Goal: Feedback & Contribution: Contribute content

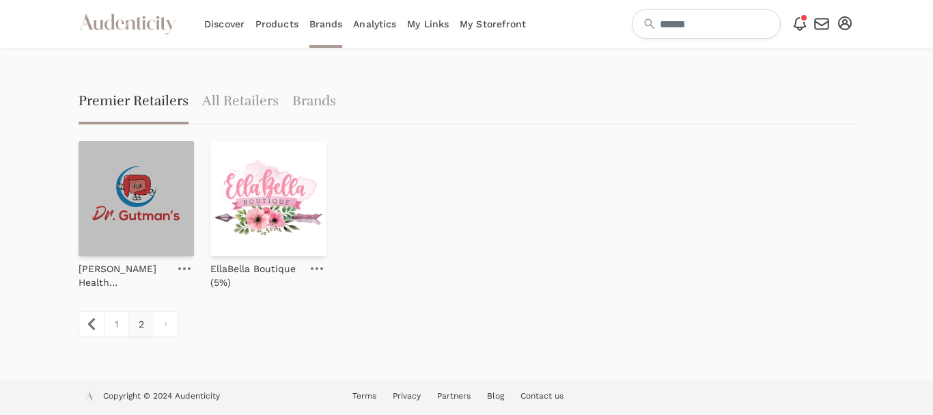
click at [115, 199] on img at bounding box center [136, 198] width 115 height 115
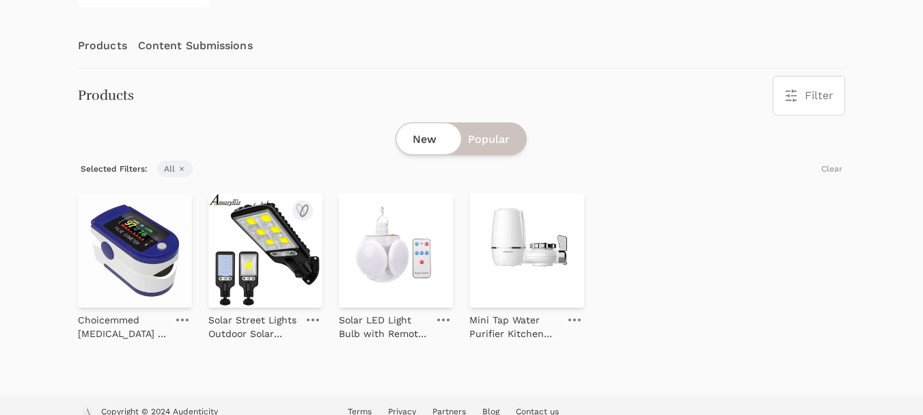
scroll to position [137, 0]
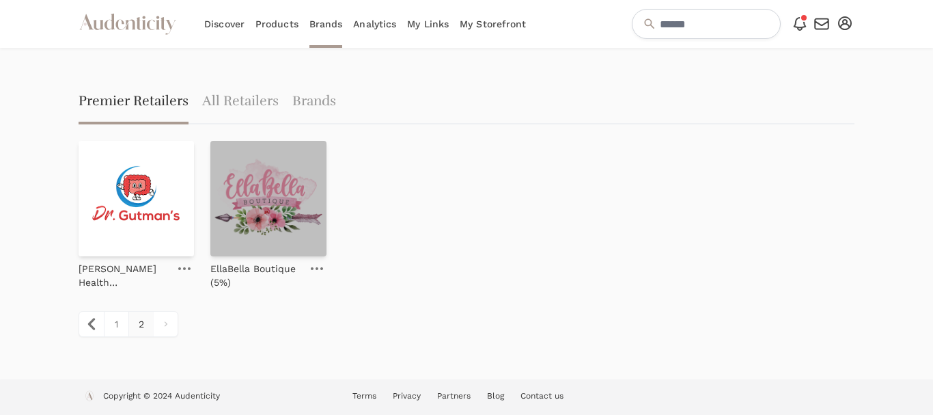
click at [288, 208] on img at bounding box center [267, 198] width 115 height 115
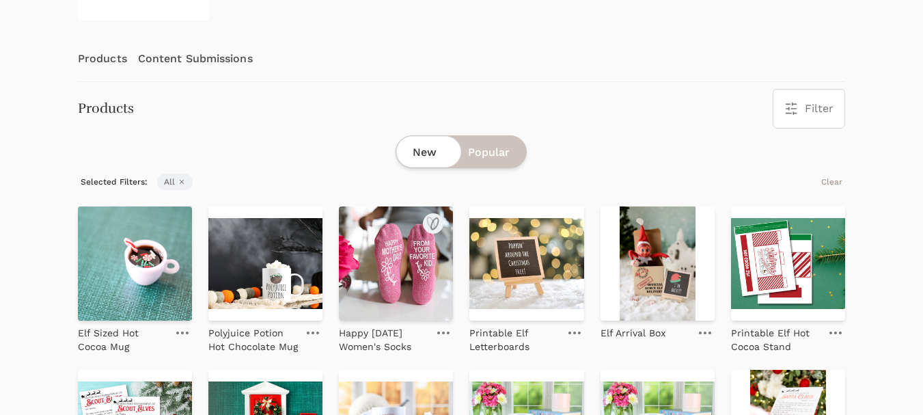
scroll to position [205, 0]
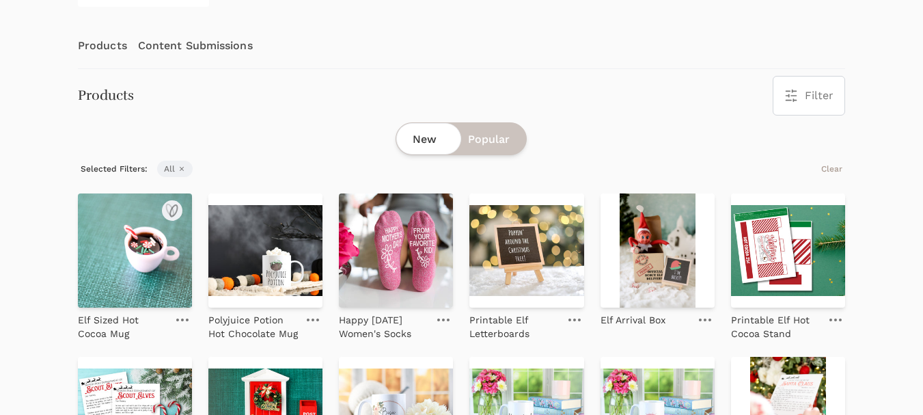
click at [120, 267] on img at bounding box center [135, 250] width 114 height 114
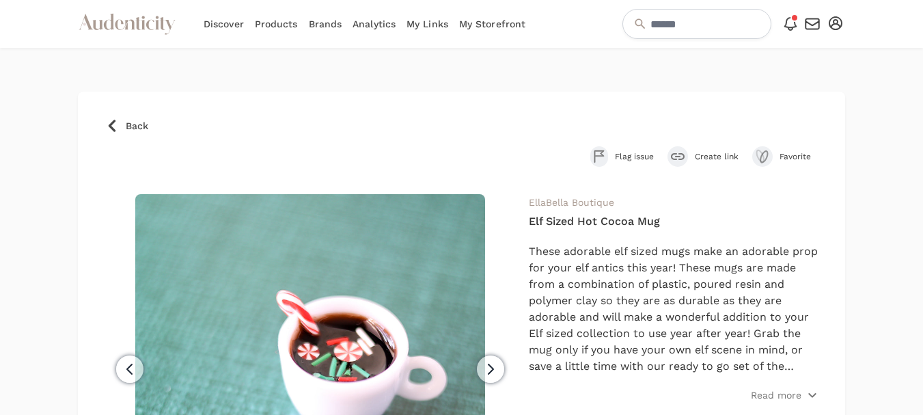
click at [711, 159] on span "Create link" at bounding box center [717, 156] width 44 height 11
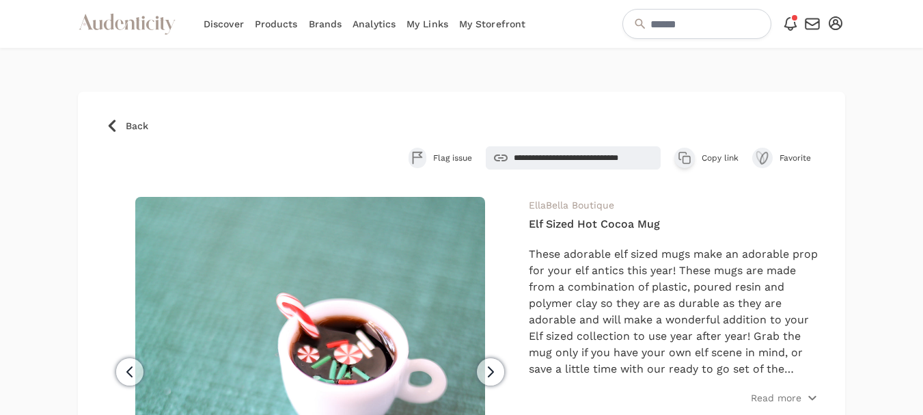
click at [708, 158] on span "Copy link" at bounding box center [719, 157] width 37 height 11
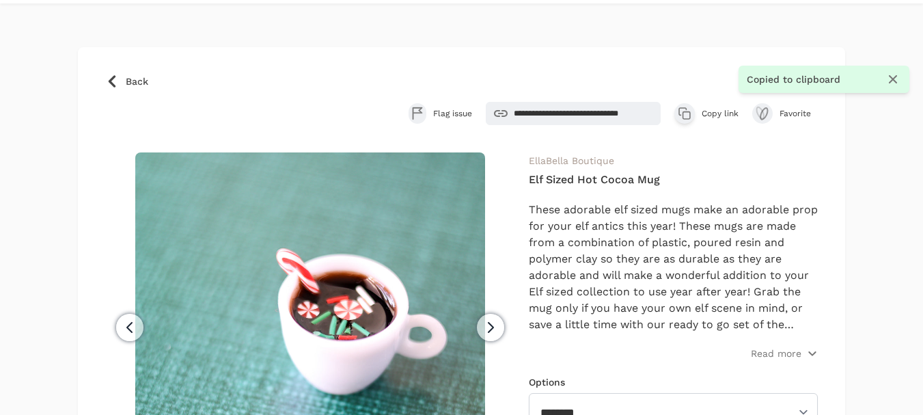
scroll to position [68, 0]
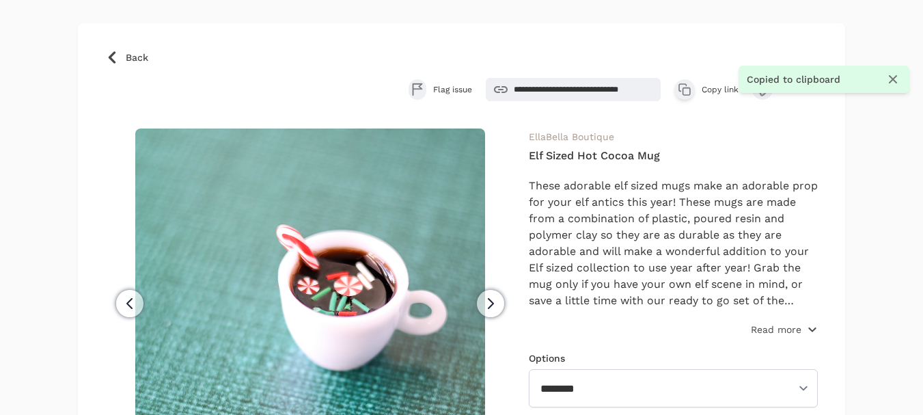
click at [773, 326] on p "Read more" at bounding box center [776, 329] width 51 height 14
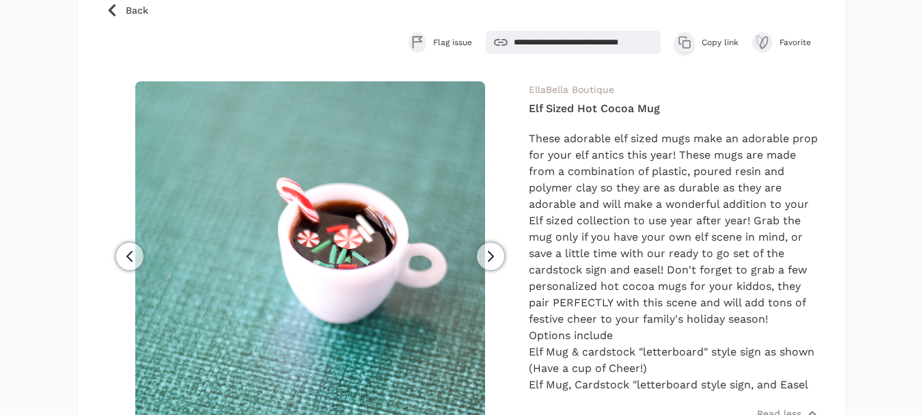
scroll to position [137, 0]
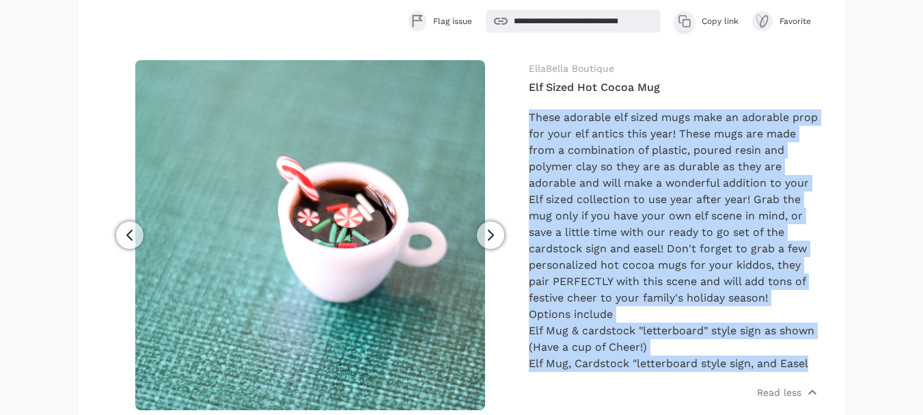
drag, startPoint x: 818, startPoint y: 361, endPoint x: 524, endPoint y: 120, distance: 380.0
click at [524, 120] on div "Previous Next EllaBella Boutique Elf Sized Hot Cocoa Mug" at bounding box center [461, 322] width 712 height 525
copy div "These adorable elf sized mugs make an adorable prop for your elf antics this ye…"
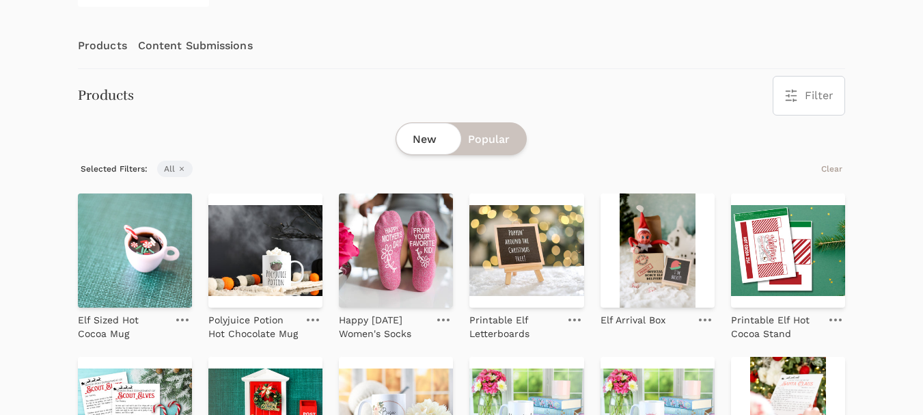
click at [208, 44] on link "Content Submissions" at bounding box center [195, 45] width 115 height 45
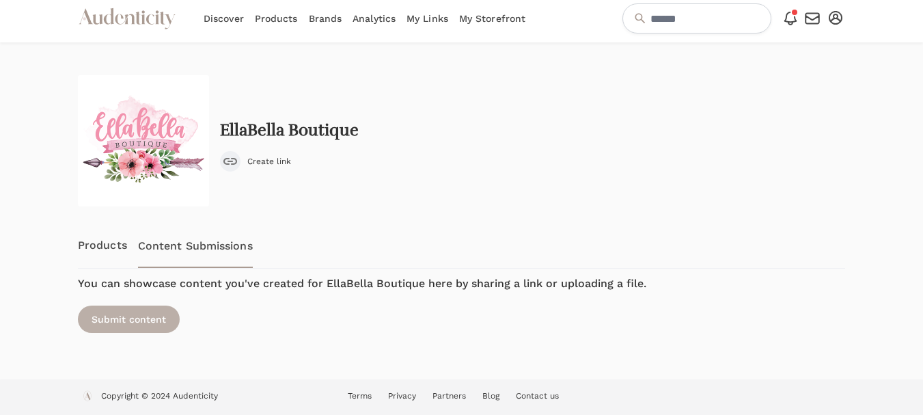
click at [141, 316] on div "Submit content" at bounding box center [129, 318] width 102 height 27
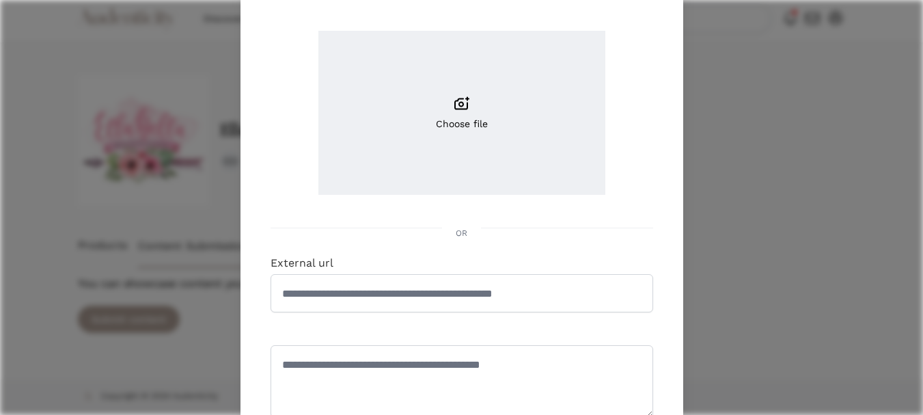
scroll to position [205, 0]
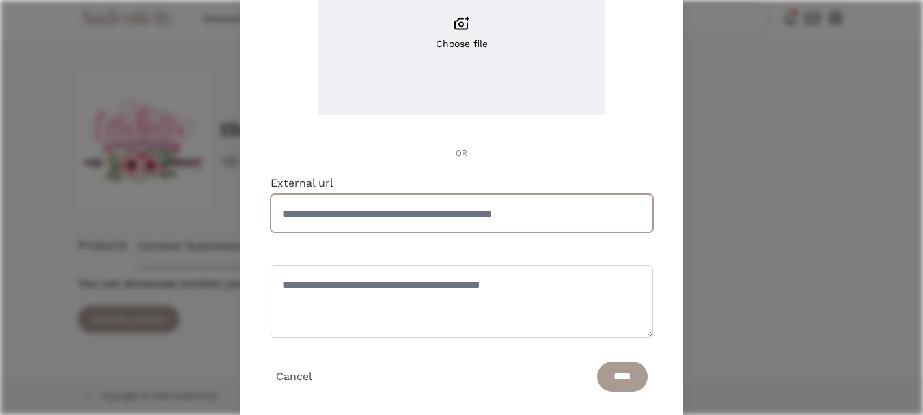
click at [470, 216] on input "External url" at bounding box center [461, 213] width 382 height 38
paste input "**********"
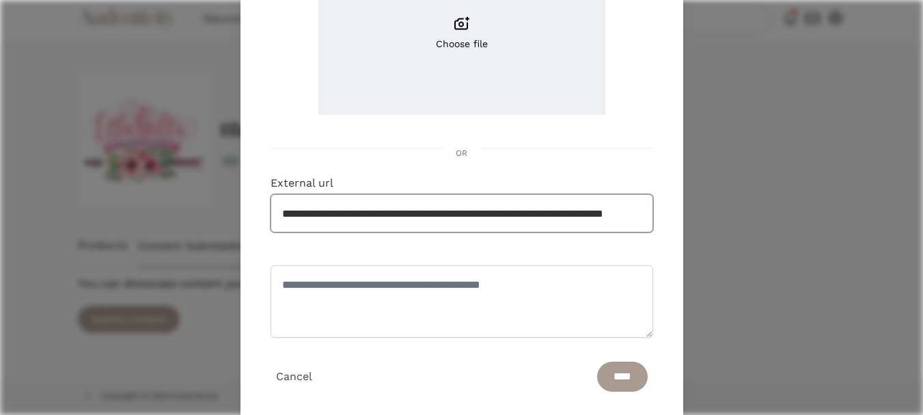
scroll to position [0, 74]
type input "**********"
click at [619, 379] on input "****" at bounding box center [622, 376] width 51 height 30
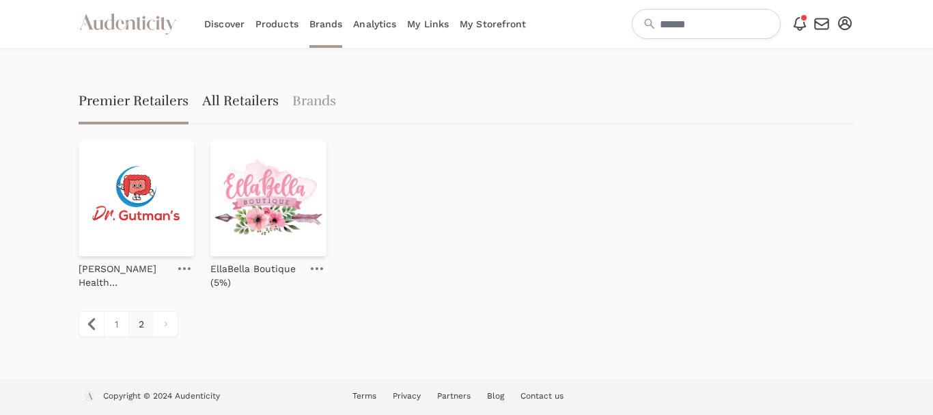
click at [260, 102] on link "All Retailers" at bounding box center [240, 103] width 76 height 44
